Goal: Task Accomplishment & Management: Use online tool/utility

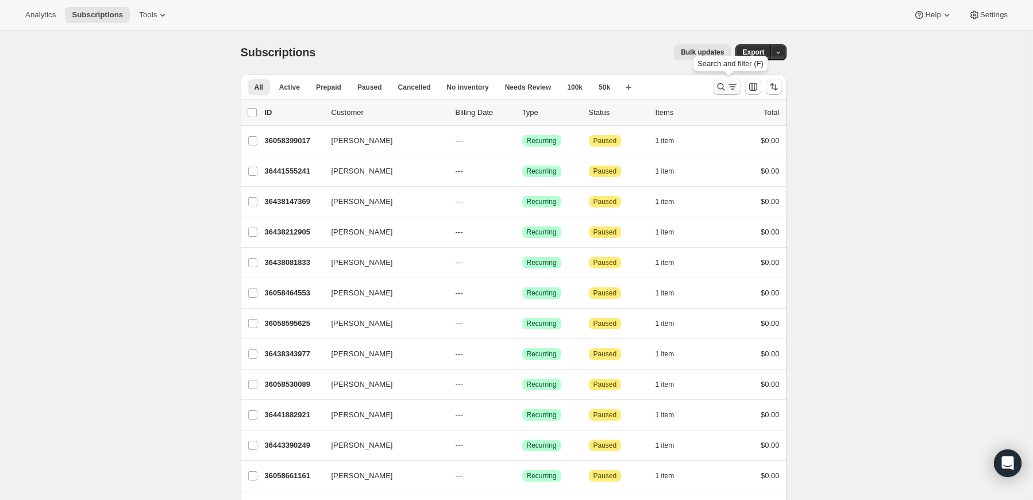
click at [729, 79] on button "Search and filter results" at bounding box center [727, 87] width 28 height 16
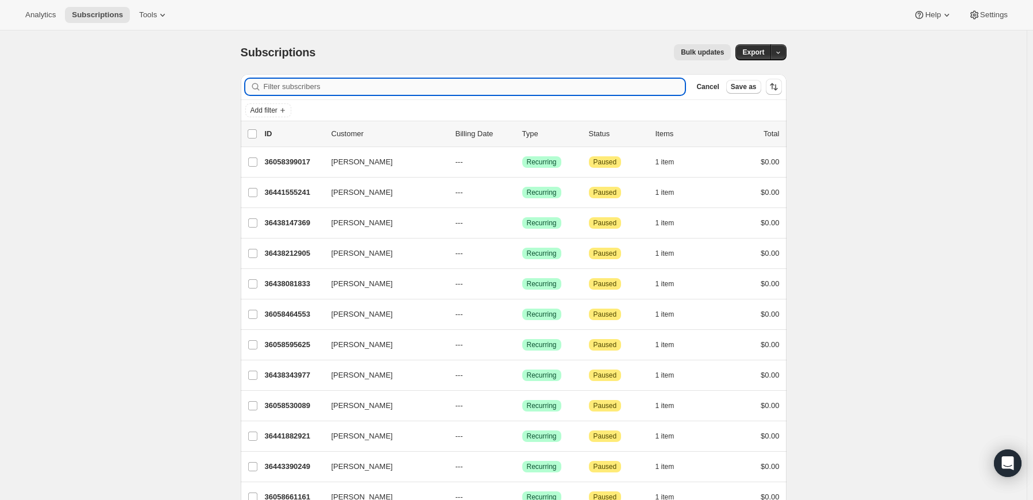
paste input "[PERSON_NAME][EMAIL_ADDRESS][DOMAIN_NAME]"
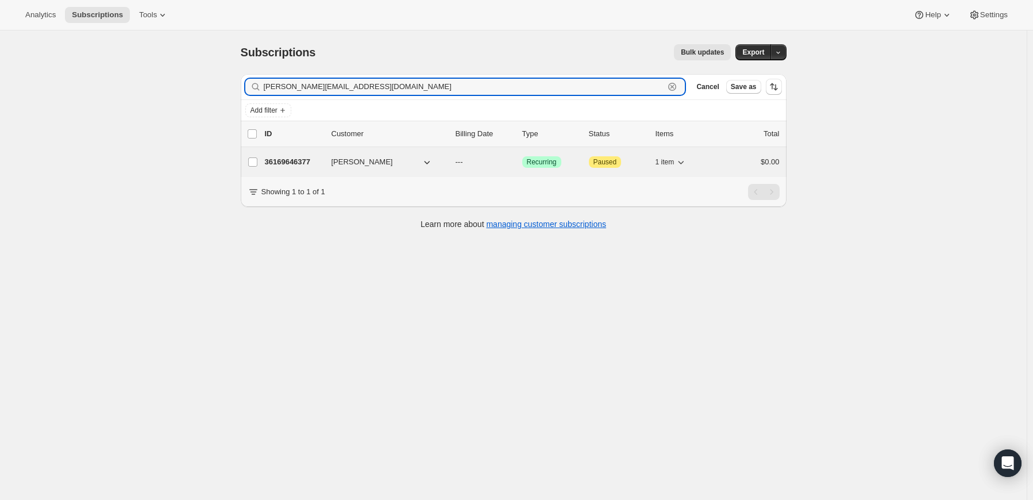
type input "[PERSON_NAME][EMAIL_ADDRESS][DOMAIN_NAME]"
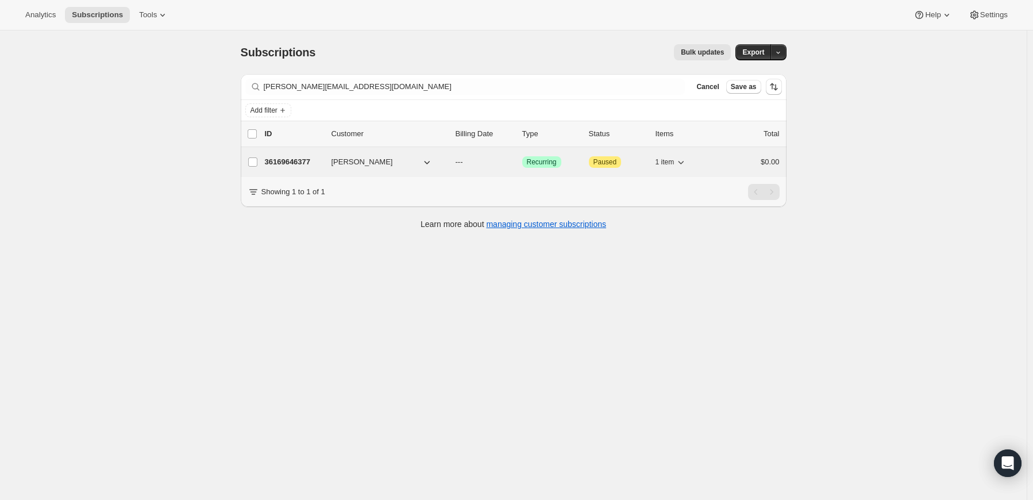
click at [298, 162] on p "36169646377" at bounding box center [293, 161] width 57 height 11
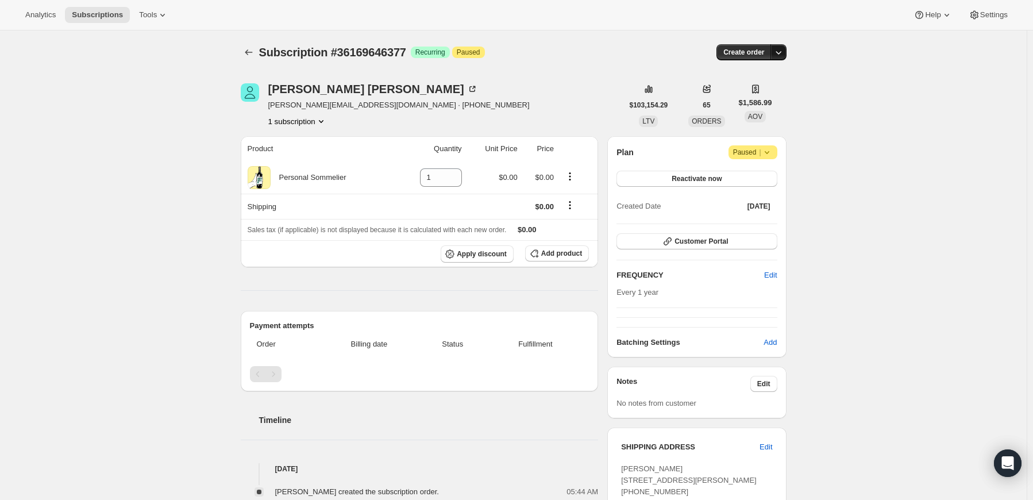
click at [783, 51] on icon "button" at bounding box center [778, 52] width 11 height 11
click at [767, 94] on span "Create custom one-time order" at bounding box center [732, 95] width 99 height 9
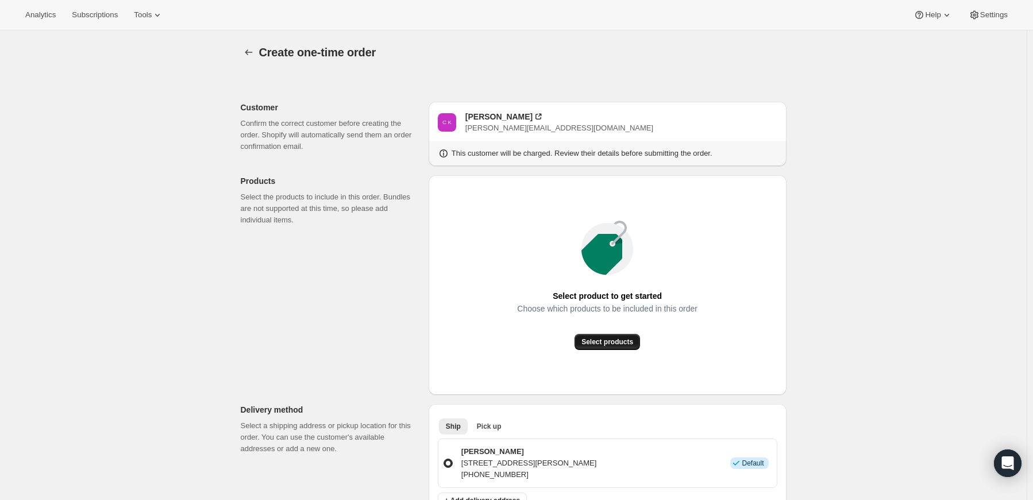
click at [596, 344] on span "Select products" at bounding box center [607, 341] width 52 height 9
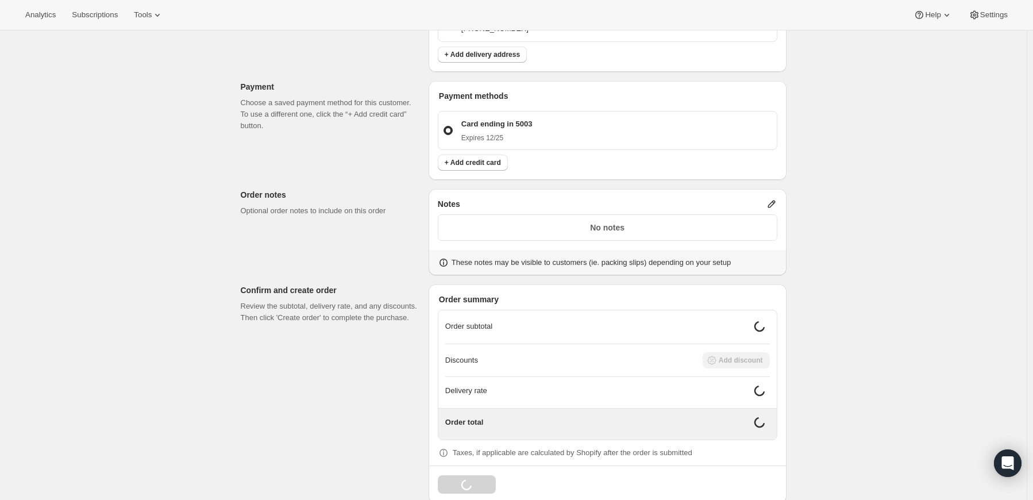
scroll to position [334, 0]
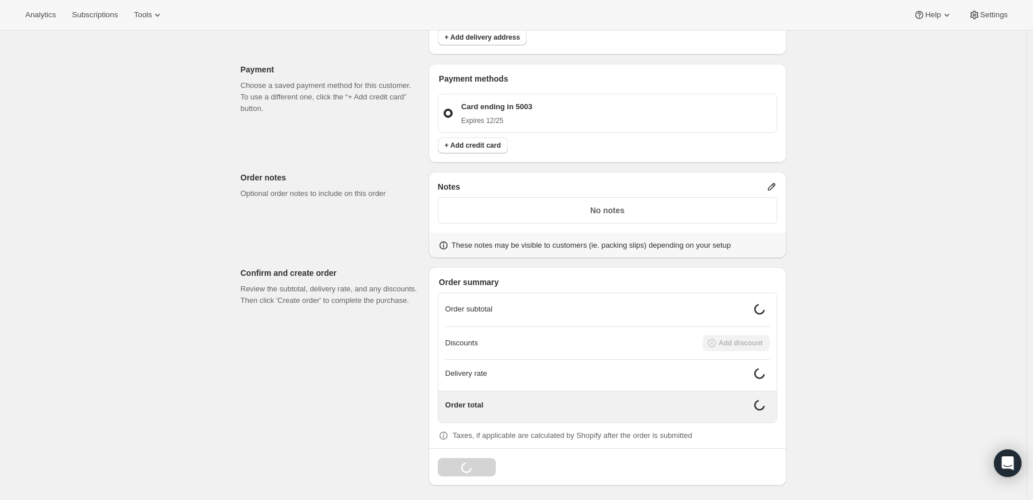
click at [772, 187] on icon at bounding box center [771, 186] width 11 height 11
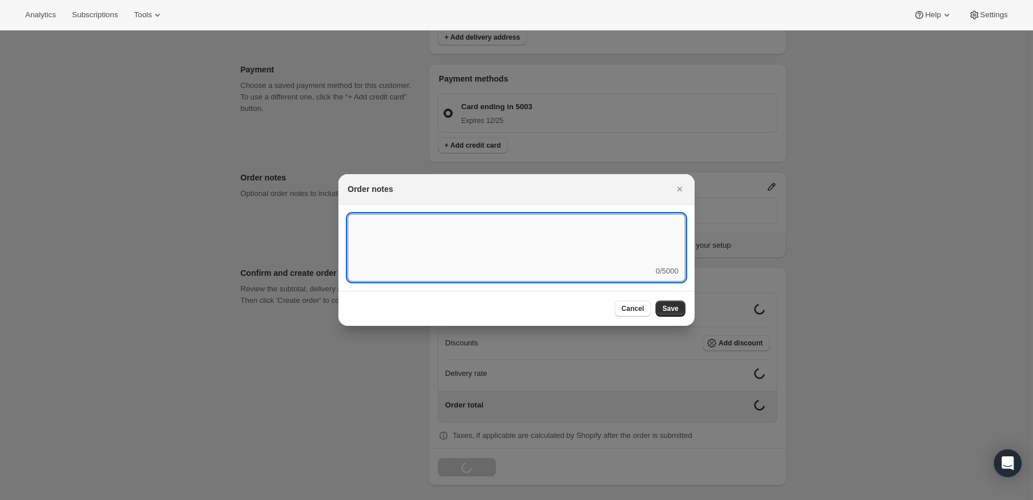
click at [616, 230] on textarea ":rd5:" at bounding box center [517, 240] width 338 height 52
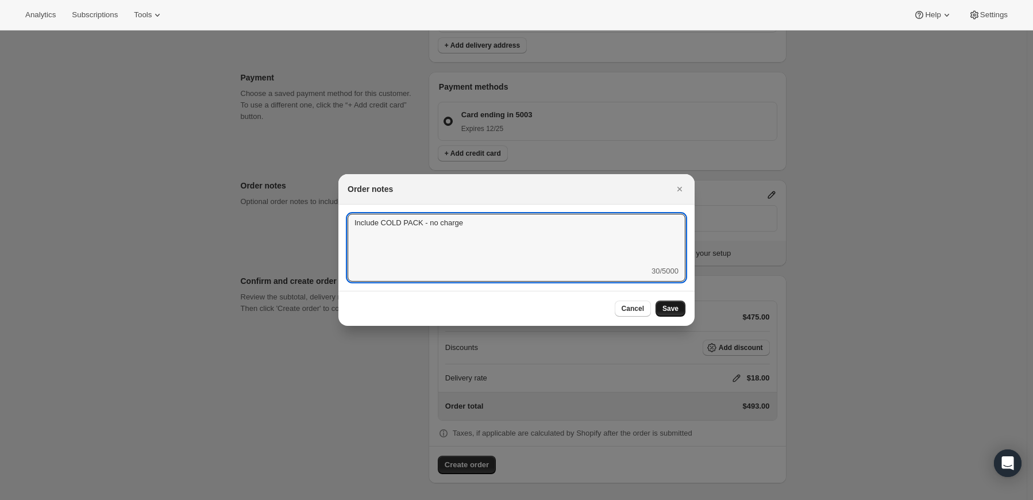
type textarea "Include COLD PACK - no charge"
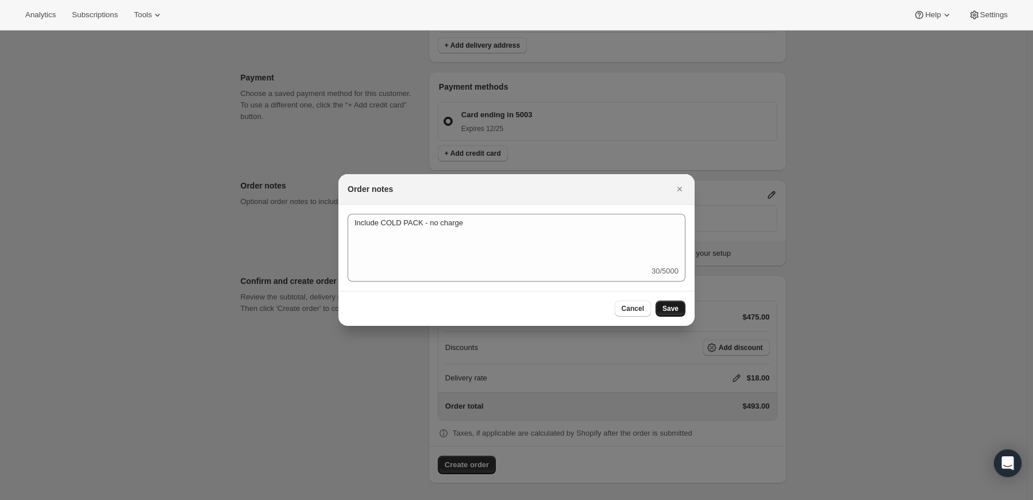
click at [675, 311] on span "Save" at bounding box center [671, 308] width 16 height 9
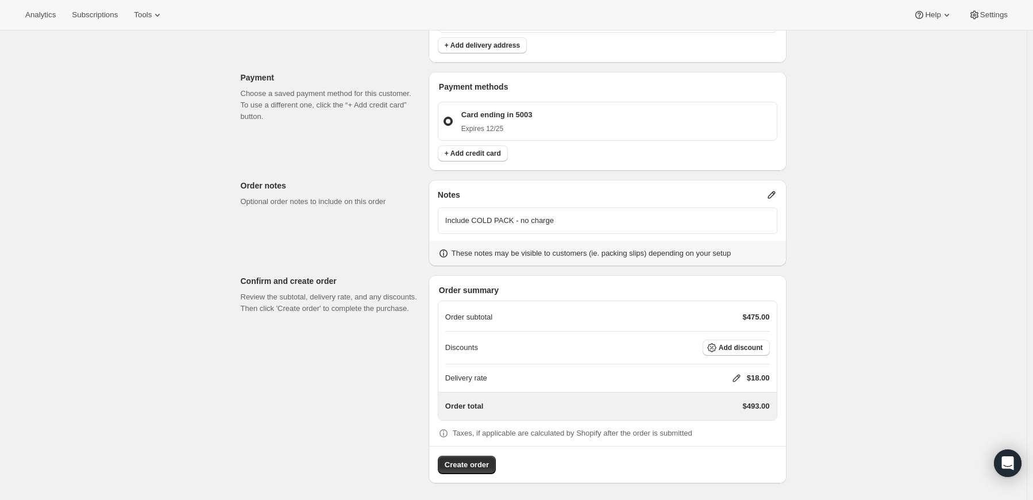
click at [738, 375] on icon at bounding box center [736, 378] width 7 height 7
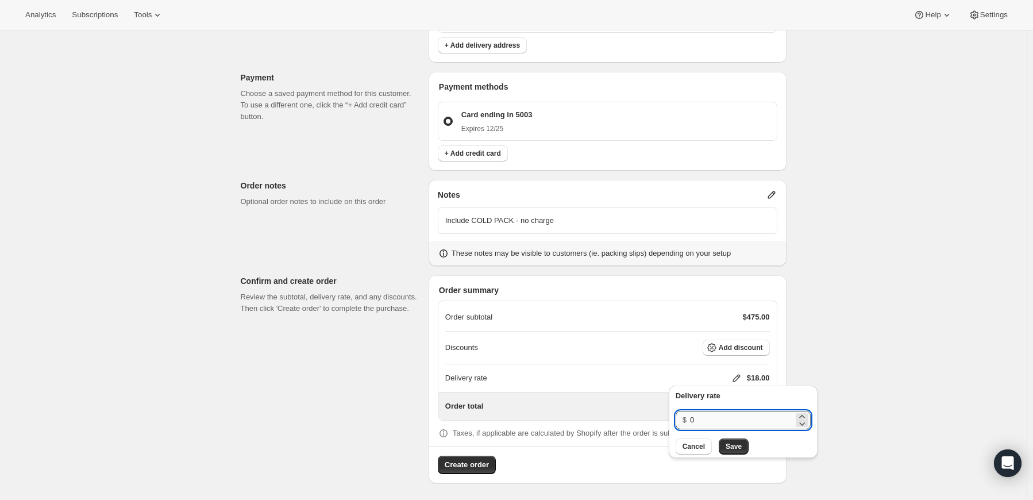
click at [714, 423] on input "0" at bounding box center [741, 420] width 103 height 18
type input "0"
click at [731, 442] on span "Save" at bounding box center [734, 446] width 16 height 9
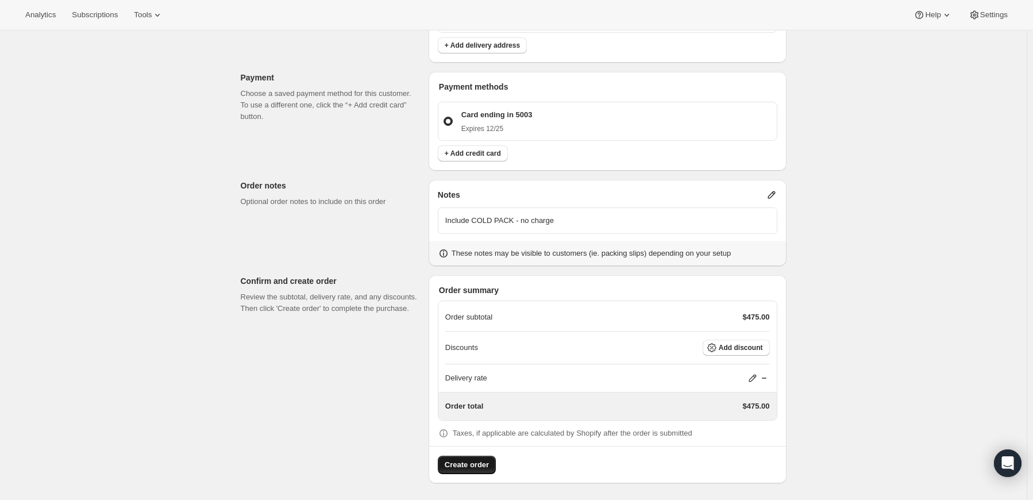
click at [468, 464] on span "Create order" at bounding box center [467, 464] width 44 height 11
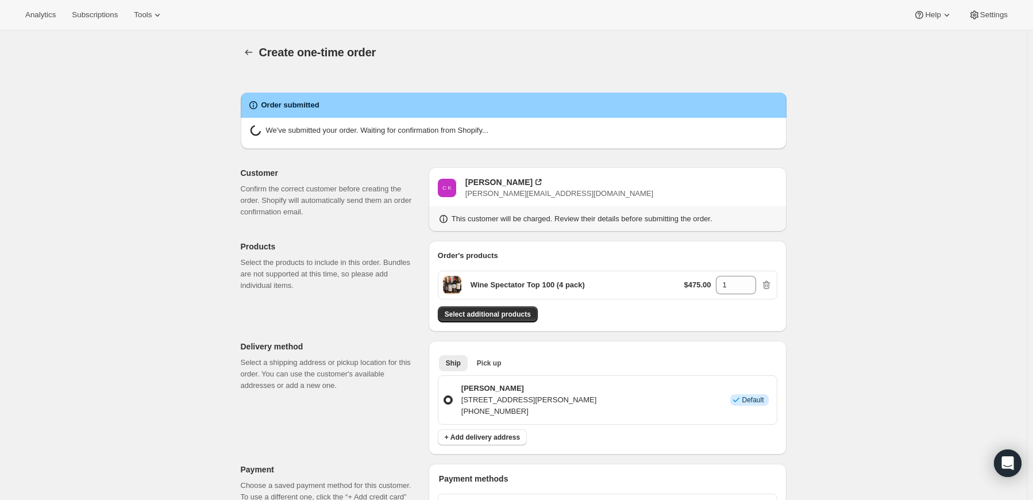
radio input "true"
